Goal: Manage account settings

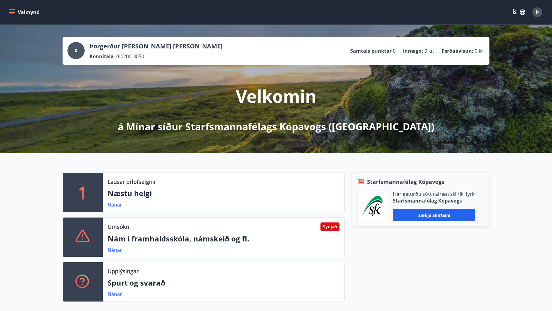
click at [142, 48] on p "Þorgerður [PERSON_NAME] [PERSON_NAME]" at bounding box center [156, 46] width 133 height 9
click at [320, 229] on div "Synjað" at bounding box center [329, 227] width 19 height 9
click at [12, 10] on icon "menu" at bounding box center [12, 10] width 7 height 1
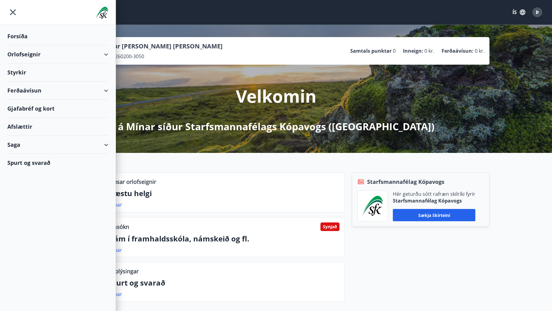
click at [20, 35] on div "Forsíða" at bounding box center [57, 36] width 101 height 18
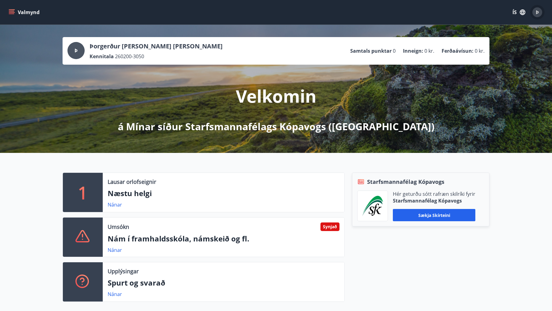
click at [538, 13] on span "Þ" at bounding box center [537, 12] width 3 height 7
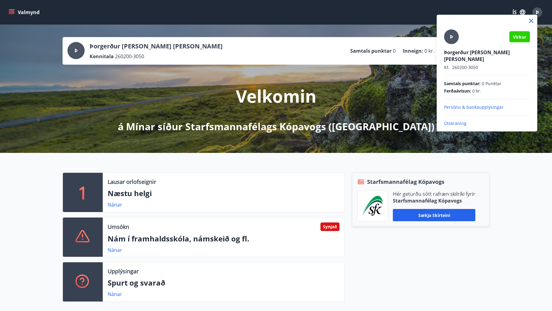
click at [474, 57] on div "Þorgerður [PERSON_NAME] [PERSON_NAME]. 260200-3050" at bounding box center [487, 59] width 86 height 21
click at [535, 233] on div at bounding box center [276, 155] width 552 height 311
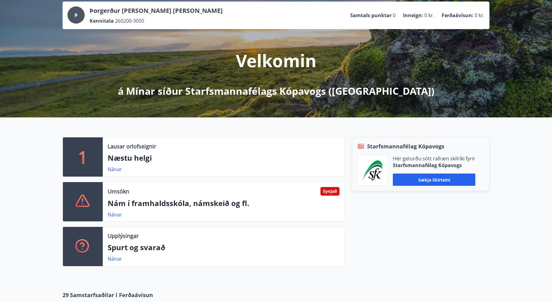
scroll to position [49, 0]
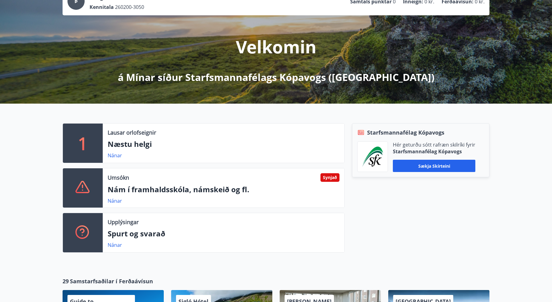
click at [330, 176] on div "Synjað" at bounding box center [329, 177] width 19 height 9
click at [113, 201] on link "Nánar" at bounding box center [115, 201] width 14 height 7
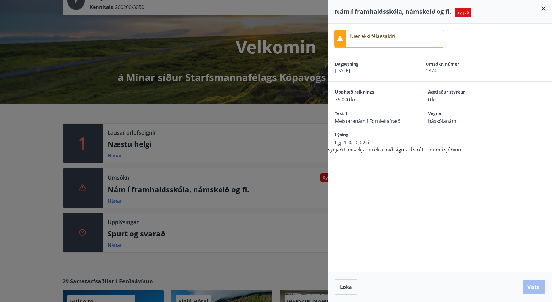
click at [318, 131] on div at bounding box center [276, 151] width 552 height 302
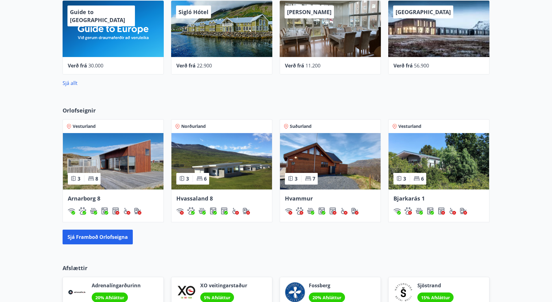
scroll to position [0, 0]
